Goal: Check status

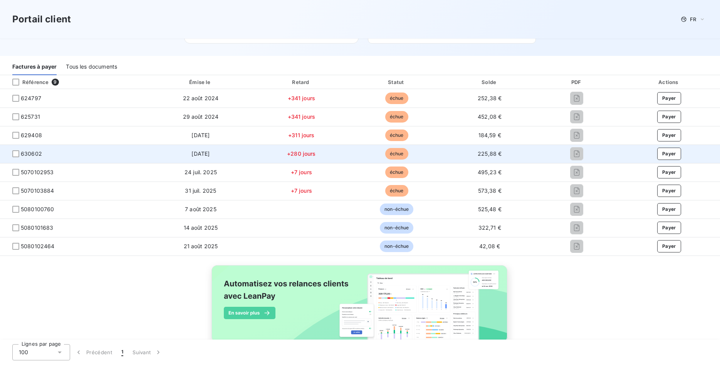
scroll to position [139, 0]
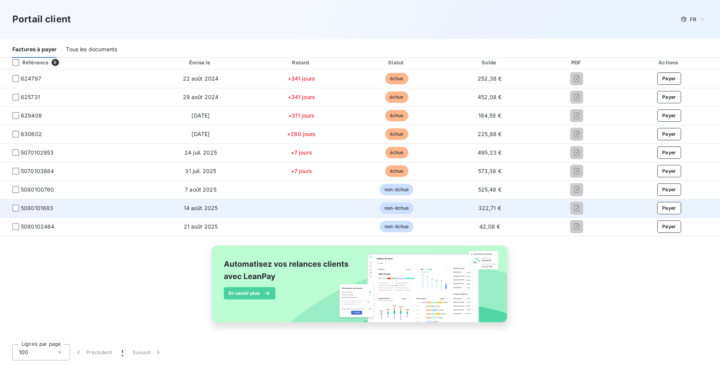
click at [47, 208] on span "5080101683" at bounding box center [37, 208] width 33 height 8
click at [221, 208] on td "14 août 2025" at bounding box center [200, 208] width 105 height 19
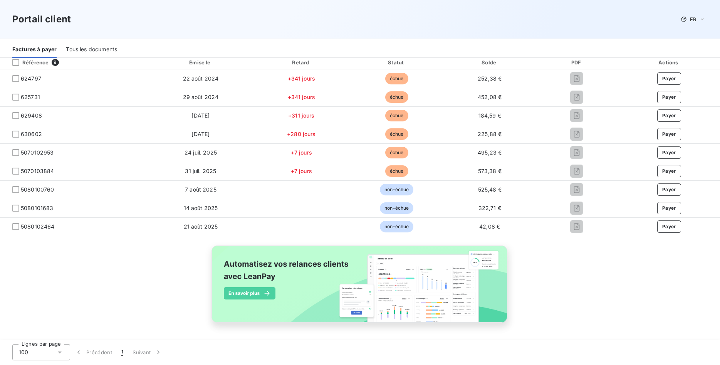
click at [79, 53] on div "Tous les documents" at bounding box center [91, 50] width 51 height 16
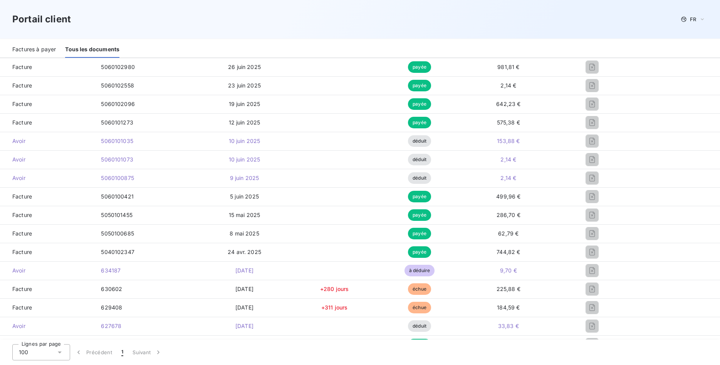
scroll to position [102, 0]
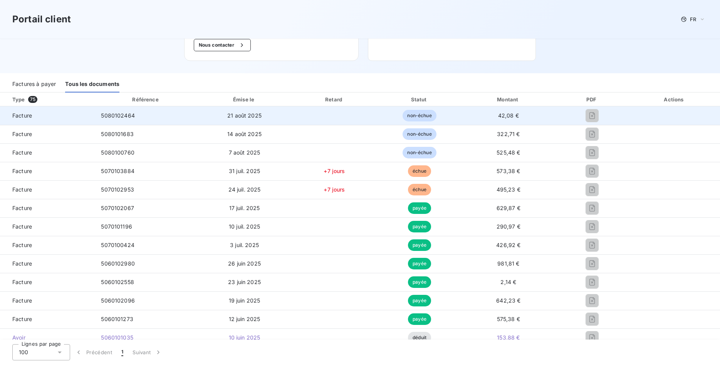
click at [413, 114] on span "non-échue" at bounding box center [420, 116] width 34 height 12
click at [333, 123] on td at bounding box center [334, 115] width 86 height 19
click at [321, 119] on td at bounding box center [334, 115] width 86 height 19
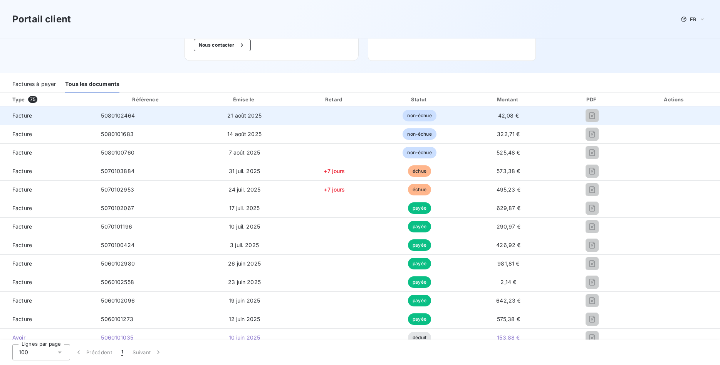
click at [275, 113] on td "21 août 2025" at bounding box center [245, 115] width 94 height 19
click at [585, 118] on div at bounding box center [592, 115] width 61 height 12
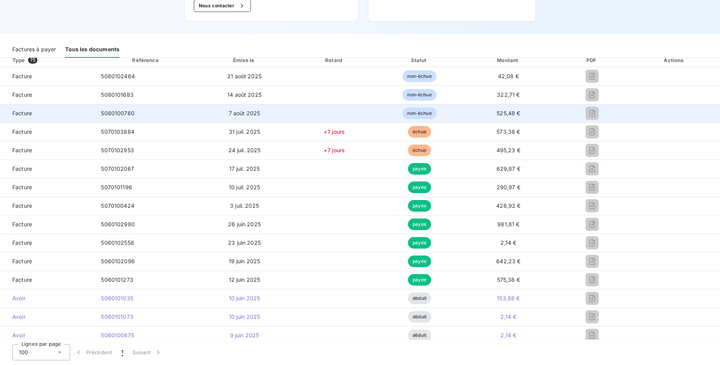
scroll to position [0, 0]
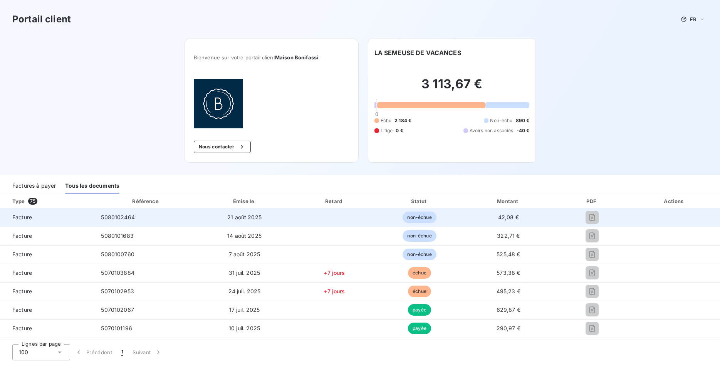
click at [121, 220] on span "5080102464" at bounding box center [118, 217] width 34 height 7
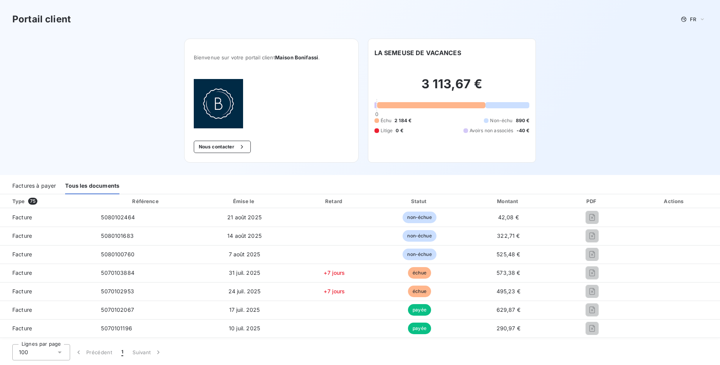
click at [57, 185] on div "Factures à payer Tous les documents" at bounding box center [360, 186] width 720 height 16
click at [51, 185] on div "Factures à payer" at bounding box center [34, 186] width 44 height 16
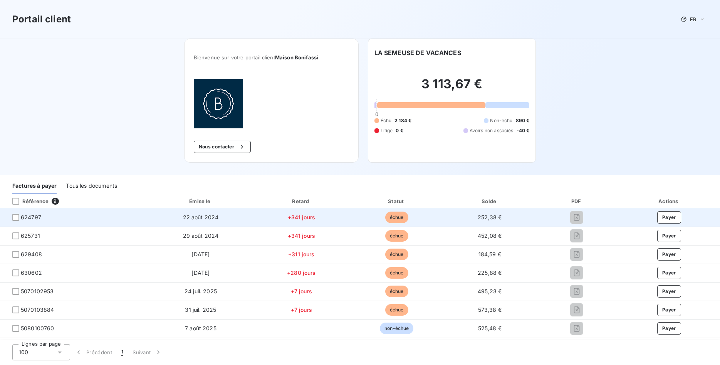
scroll to position [118, 0]
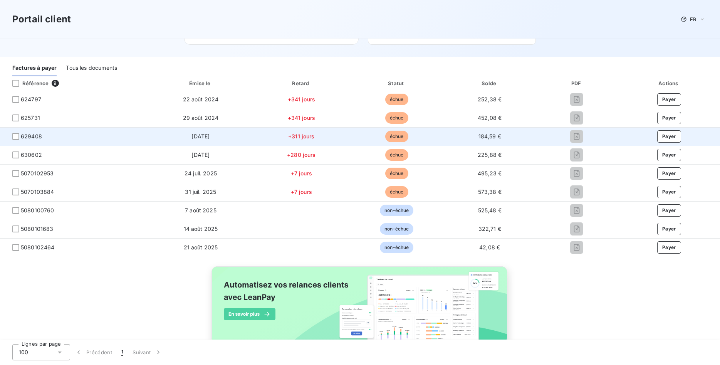
click at [204, 135] on span "[DATE]" at bounding box center [201, 136] width 18 height 7
click at [192, 139] on span "[DATE]" at bounding box center [201, 136] width 18 height 7
click at [17, 139] on div at bounding box center [15, 136] width 7 height 7
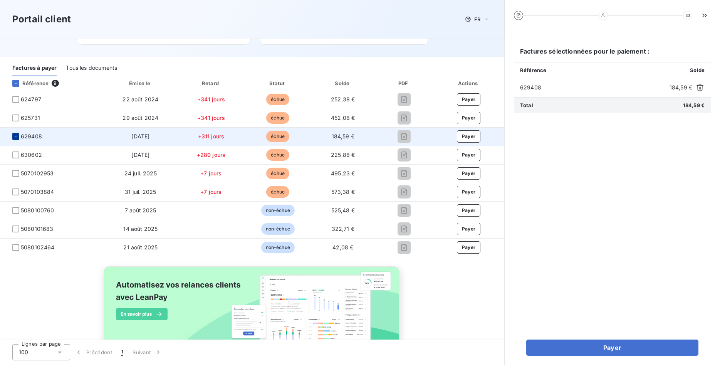
click at [18, 139] on div at bounding box center [15, 136] width 7 height 7
